Goal: Task Accomplishment & Management: Use online tool/utility

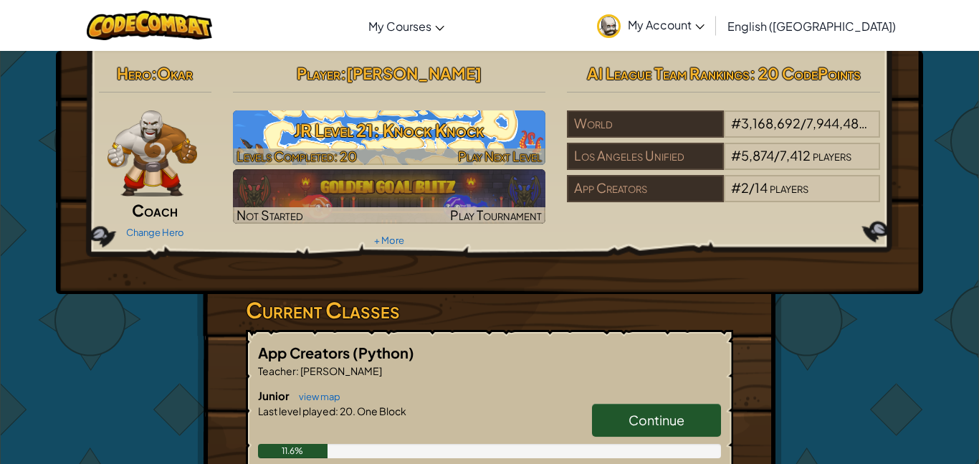
click at [479, 138] on h3 "JR Level 21: Knock Knock" at bounding box center [389, 130] width 313 height 32
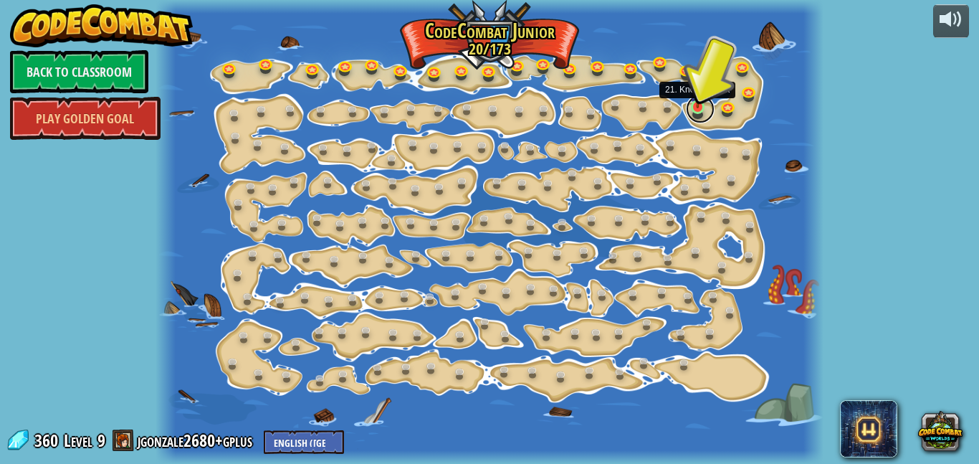
click at [694, 112] on link at bounding box center [700, 109] width 29 height 29
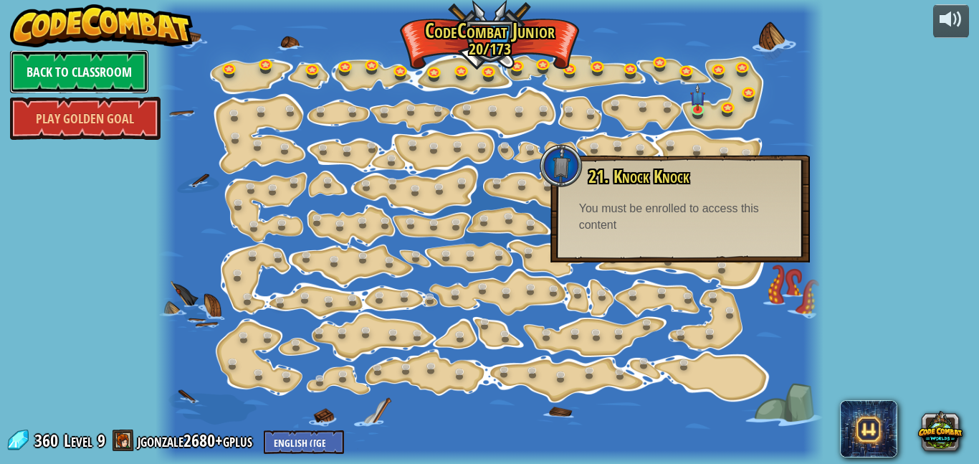
click at [133, 76] on link "Back to Classroom" at bounding box center [79, 71] width 138 height 43
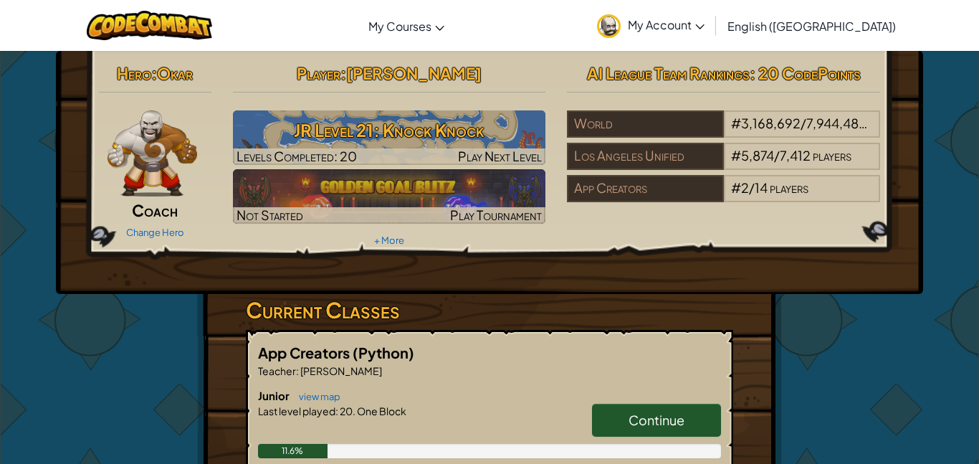
click at [607, 417] on link "Continue" at bounding box center [656, 419] width 129 height 33
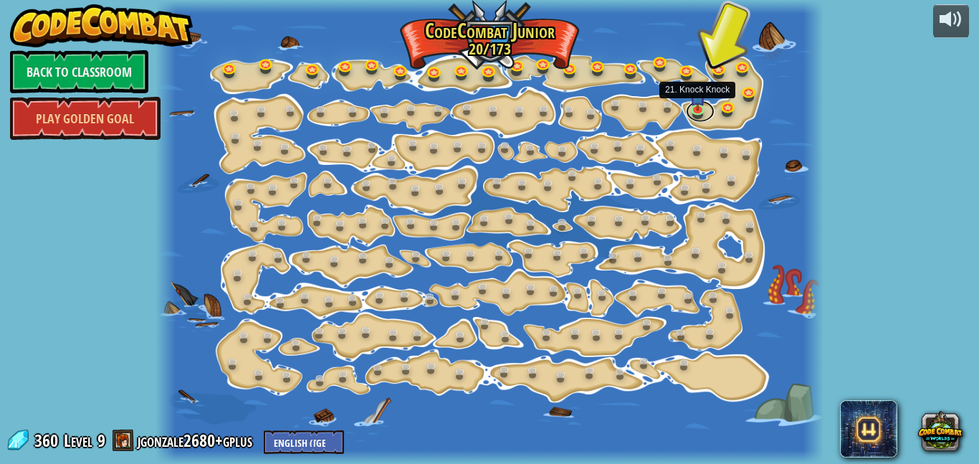
click at [696, 110] on link at bounding box center [700, 110] width 29 height 21
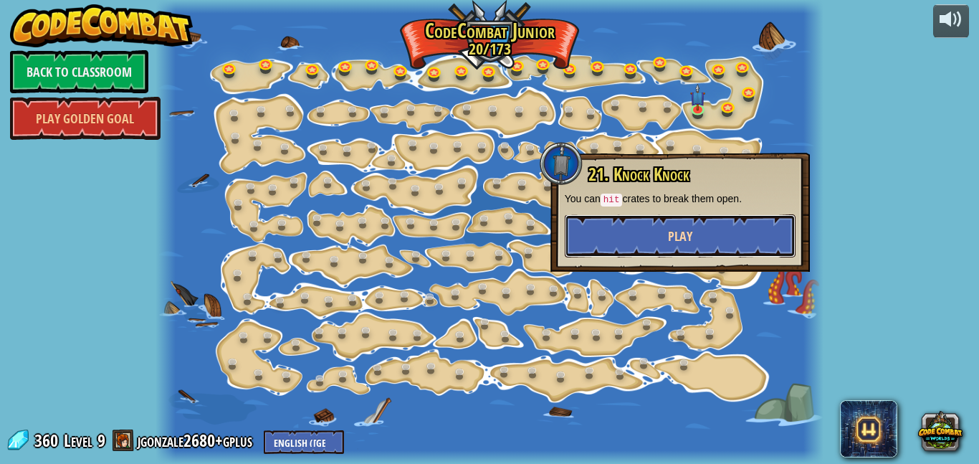
click at [714, 239] on button "Play" at bounding box center [680, 235] width 231 height 43
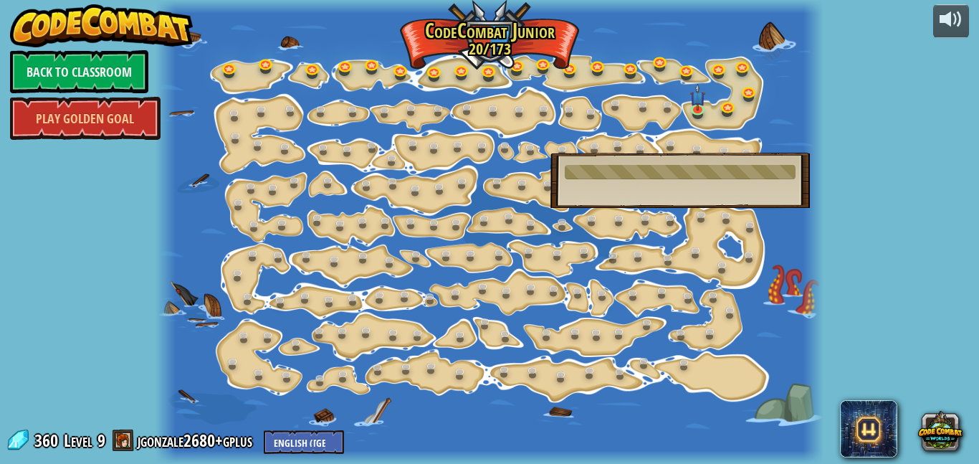
click at [781, 163] on div "21. Knock Knock You can hit crates to break them open. You must be enrolled to …" at bounding box center [679, 180] width 259 height 55
click at [699, 110] on link at bounding box center [700, 109] width 29 height 29
click at [694, 125] on div at bounding box center [489, 232] width 669 height 464
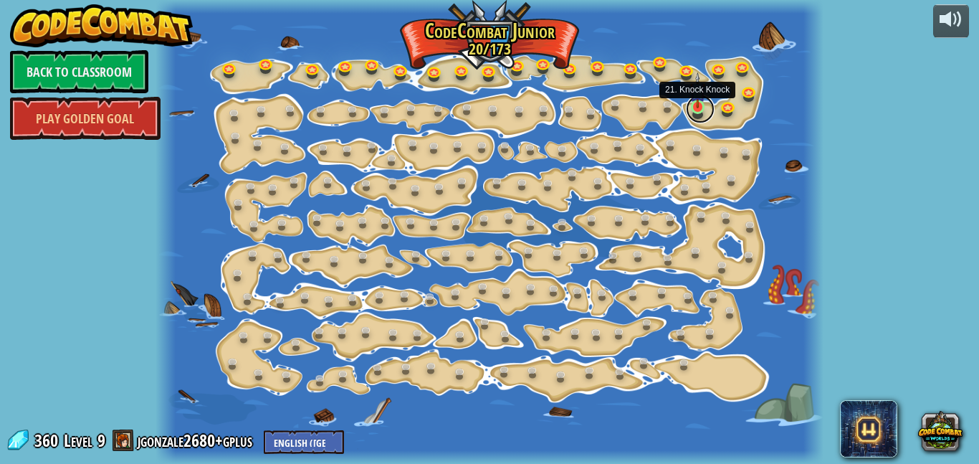
click at [696, 111] on link at bounding box center [700, 109] width 29 height 29
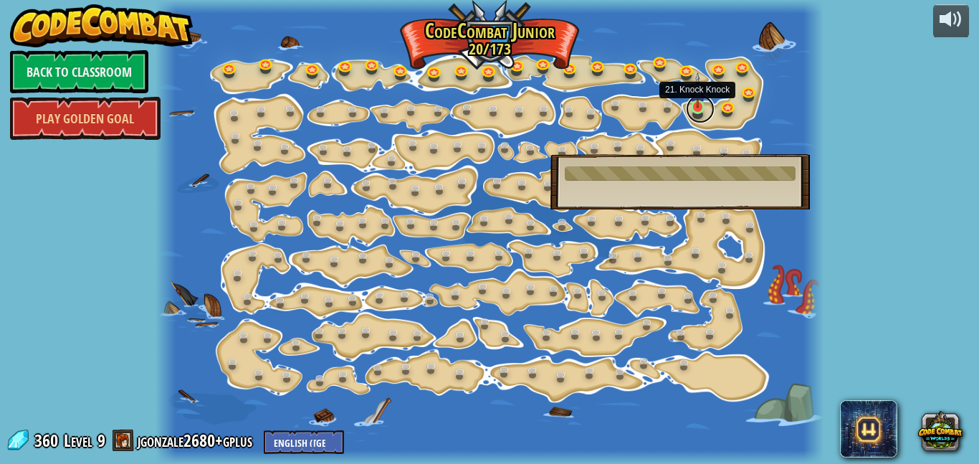
click at [698, 109] on link at bounding box center [700, 109] width 29 height 29
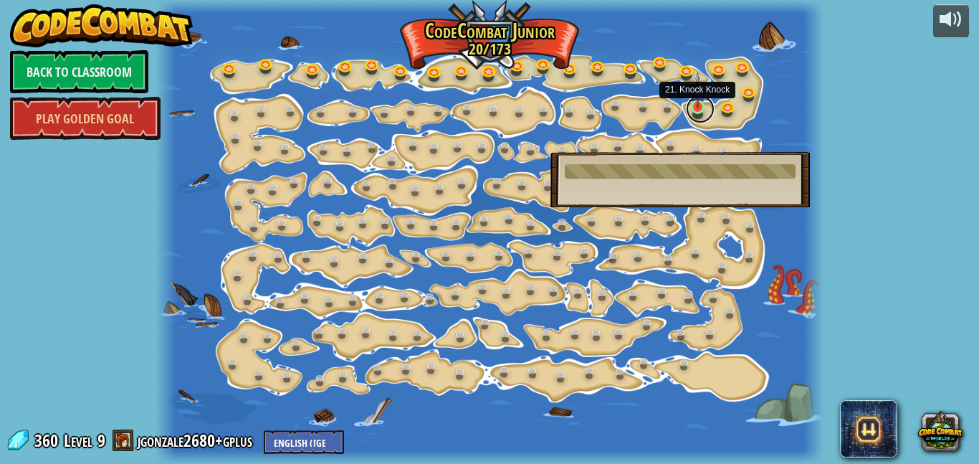
click at [698, 109] on link at bounding box center [700, 109] width 29 height 29
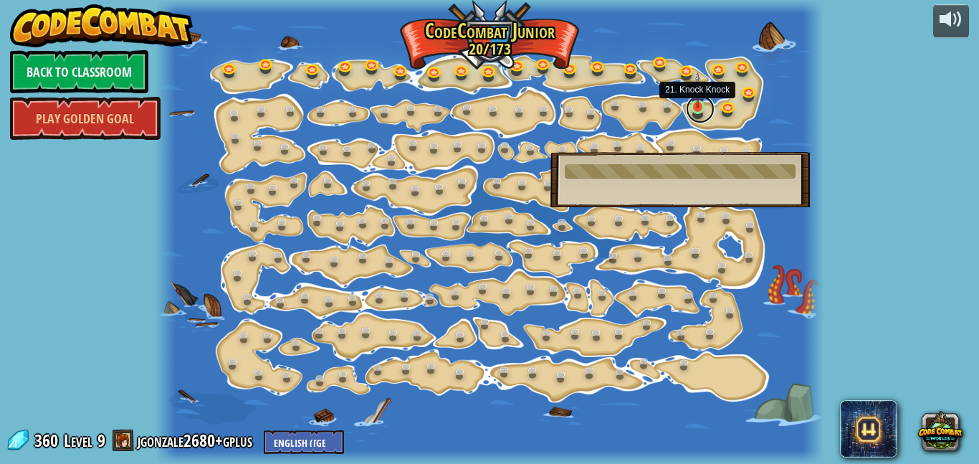
click at [698, 109] on link at bounding box center [700, 109] width 29 height 29
